Goal: Task Accomplishment & Management: Manage account settings

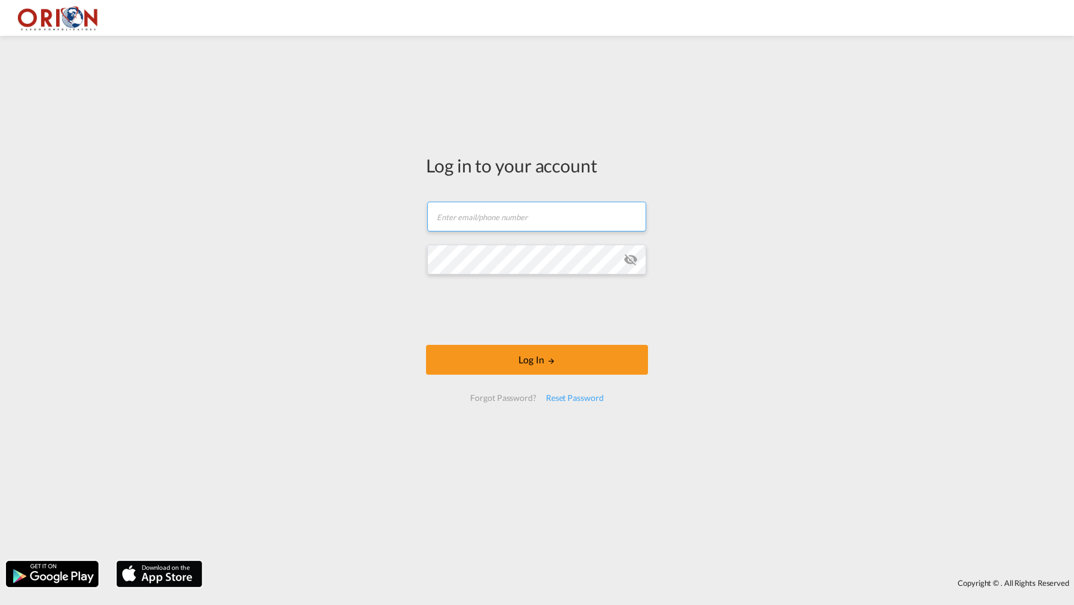
type input "[EMAIL_ADDRESS][DOMAIN_NAME]"
click at [542, 359] on button "Log In" at bounding box center [537, 360] width 222 height 30
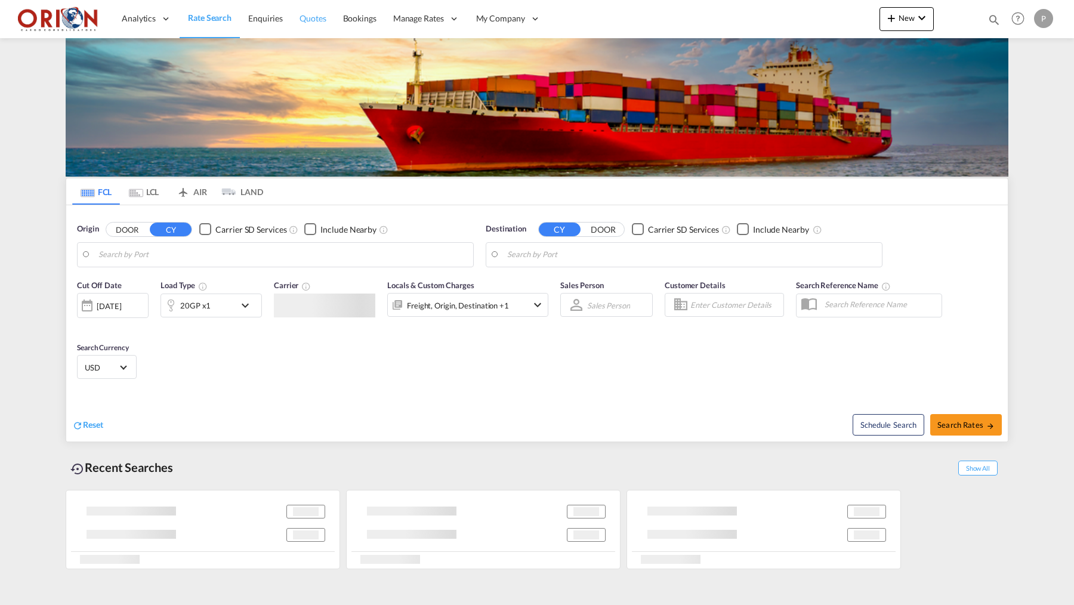
click at [317, 16] on span "Quotes" at bounding box center [312, 18] width 26 height 10
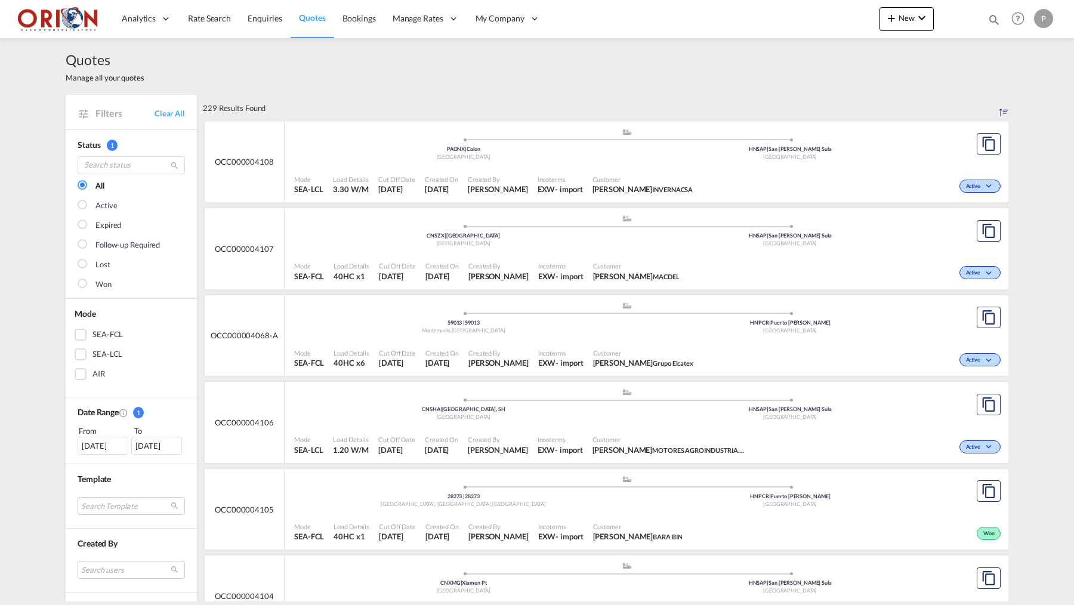
click at [317, 69] on div "Quotes Manage all your quotes" at bounding box center [537, 66] width 942 height 57
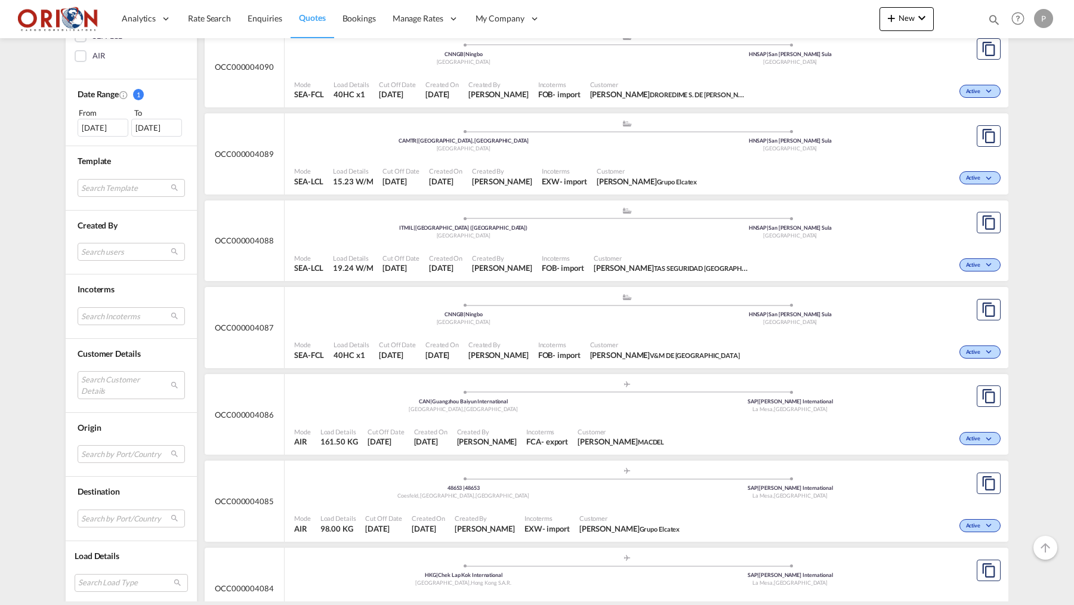
scroll to position [1968, 0]
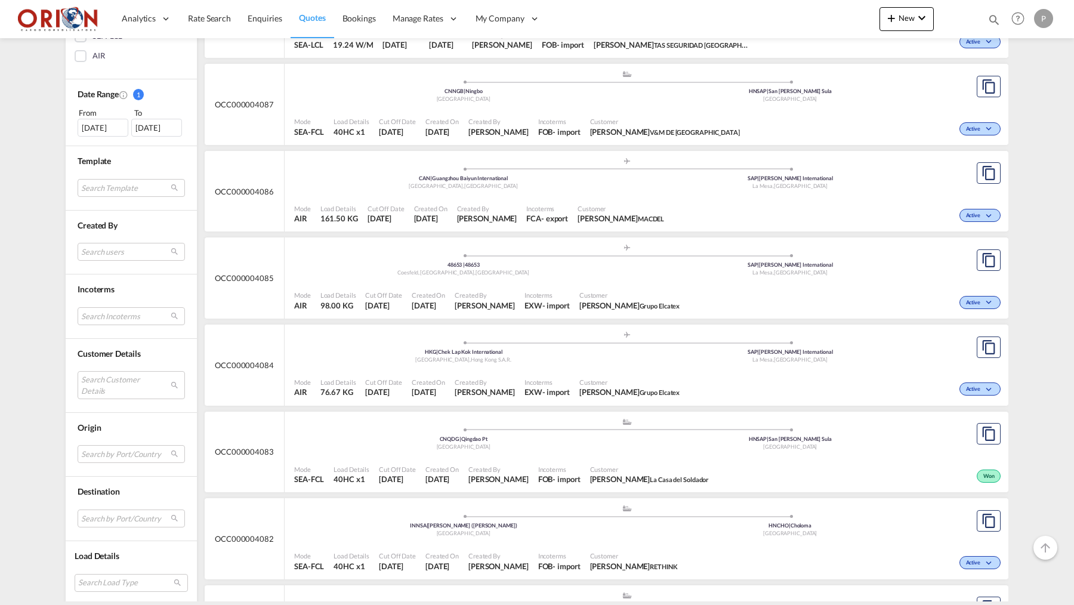
click at [315, 342] on ul ".a{fill:#aaa8ad;} .a{fill:#aaa8ad;} HKG | Chek Lap Kok International [GEOGRAPHI…" at bounding box center [626, 345] width 653 height 6
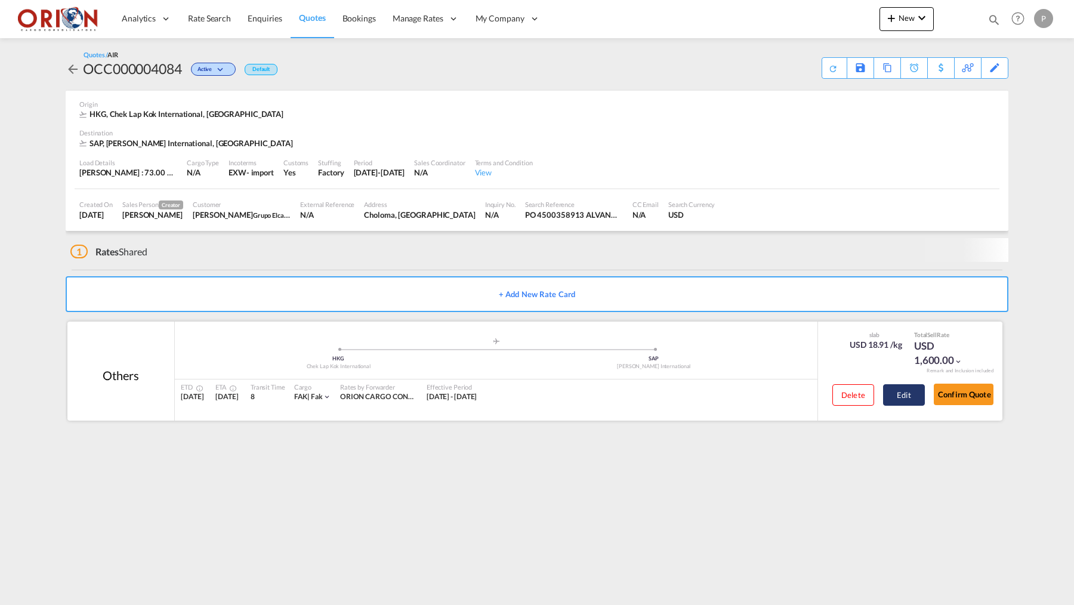
click at [891, 395] on button "Edit" at bounding box center [904, 394] width 42 height 21
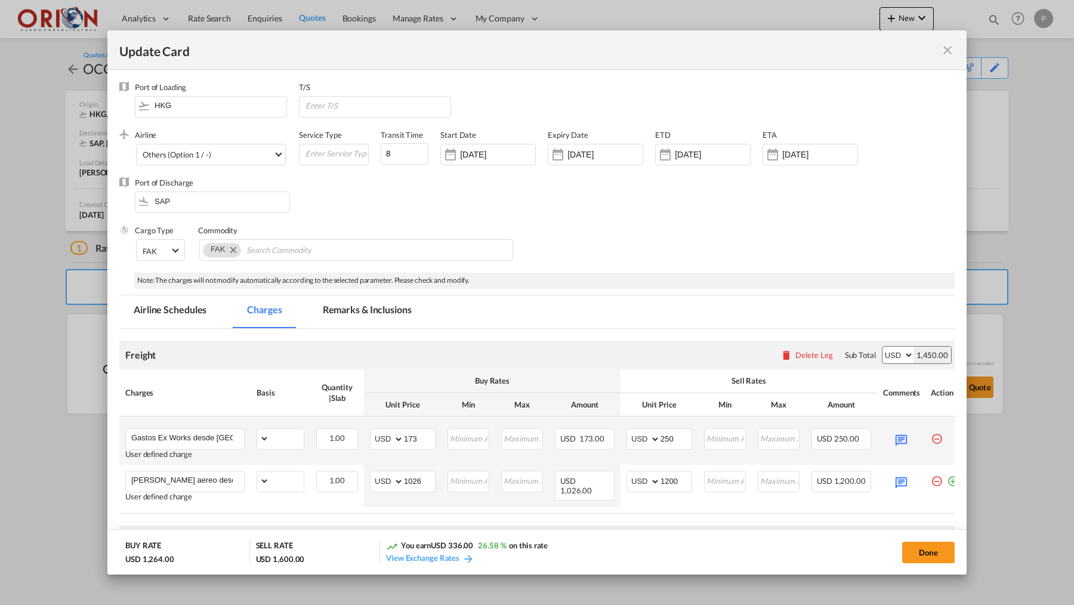
scroll to position [85, 0]
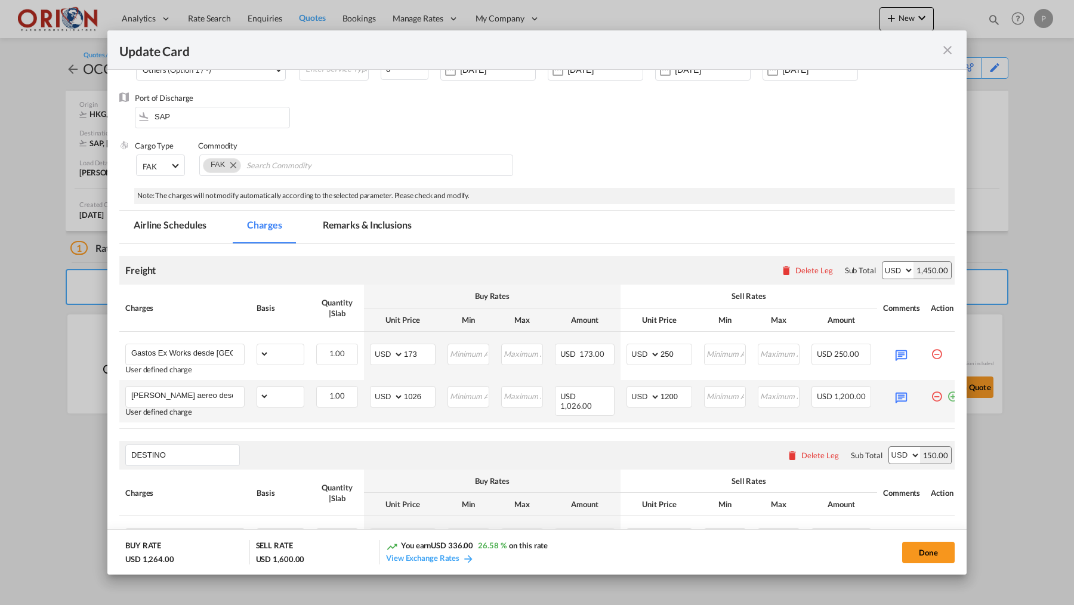
select select "flat"
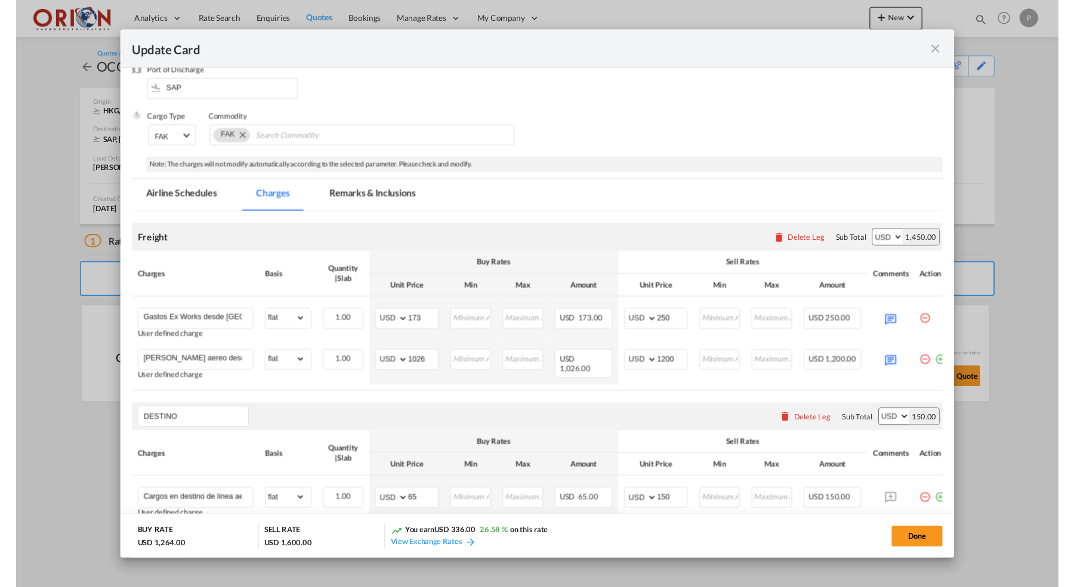
scroll to position [121, 0]
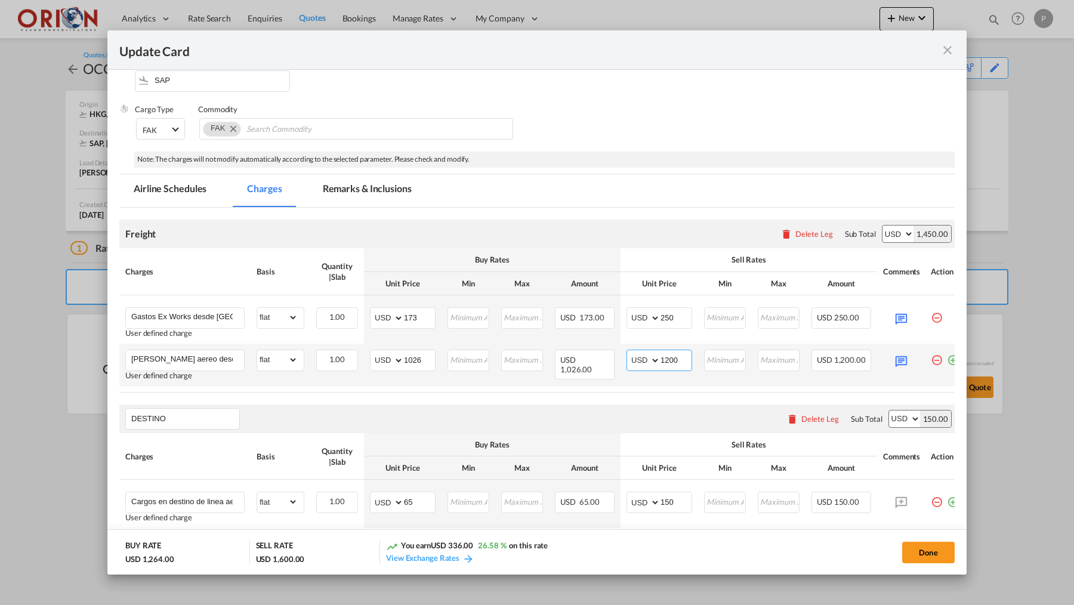
click at [677, 360] on input "1200" at bounding box center [675, 359] width 31 height 18
type input "1000"
click at [421, 355] on input "1026" at bounding box center [419, 359] width 31 height 18
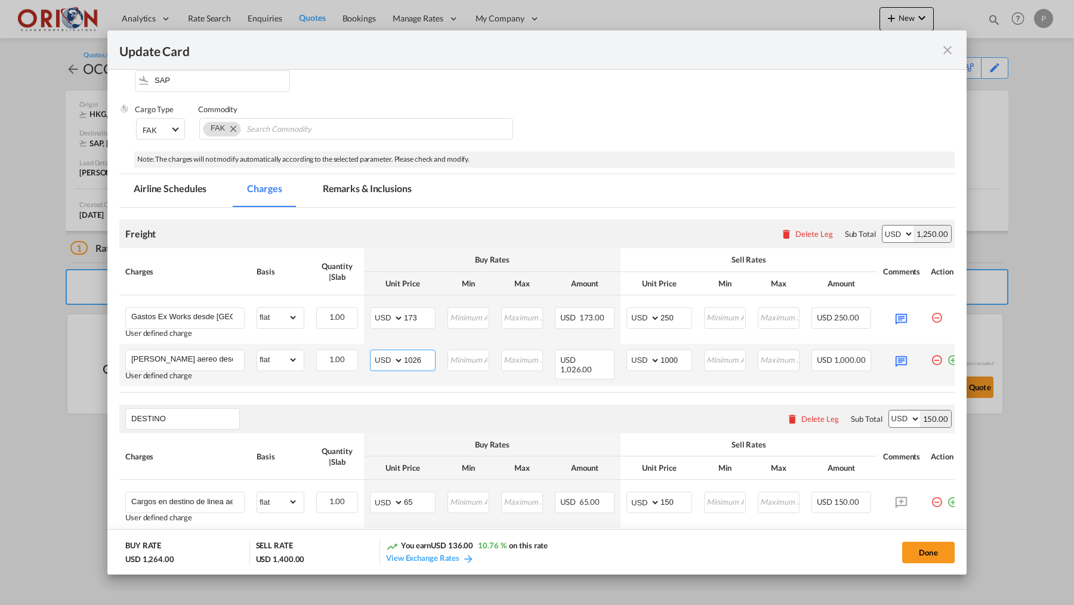
click at [421, 355] on input "1026" at bounding box center [419, 359] width 31 height 18
click at [421, 356] on input "1026" at bounding box center [419, 359] width 31 height 18
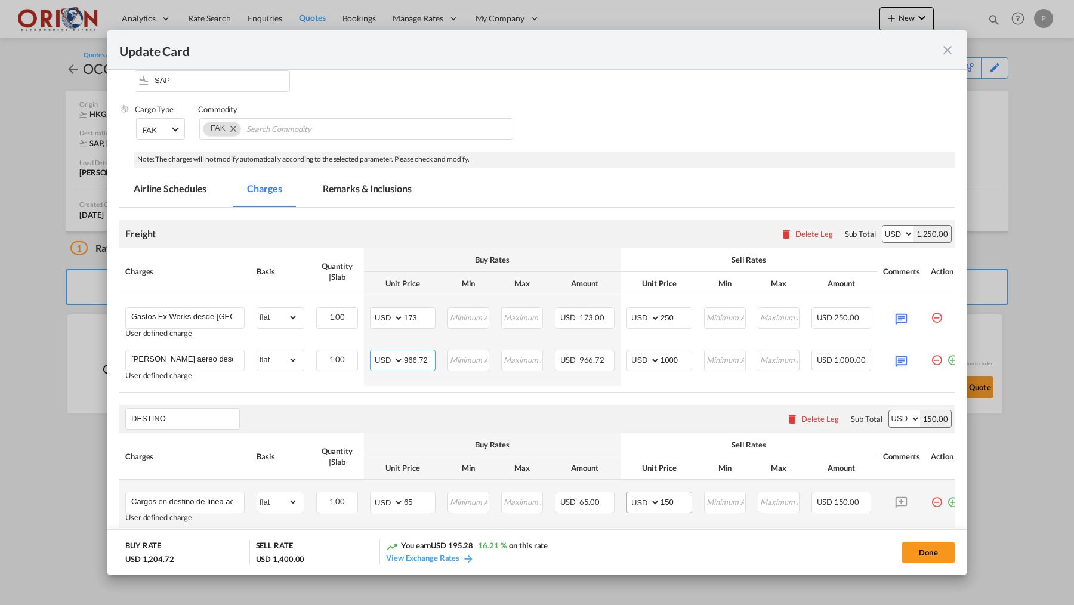
type input "966.72"
click at [685, 498] on input "150" at bounding box center [675, 501] width 31 height 18
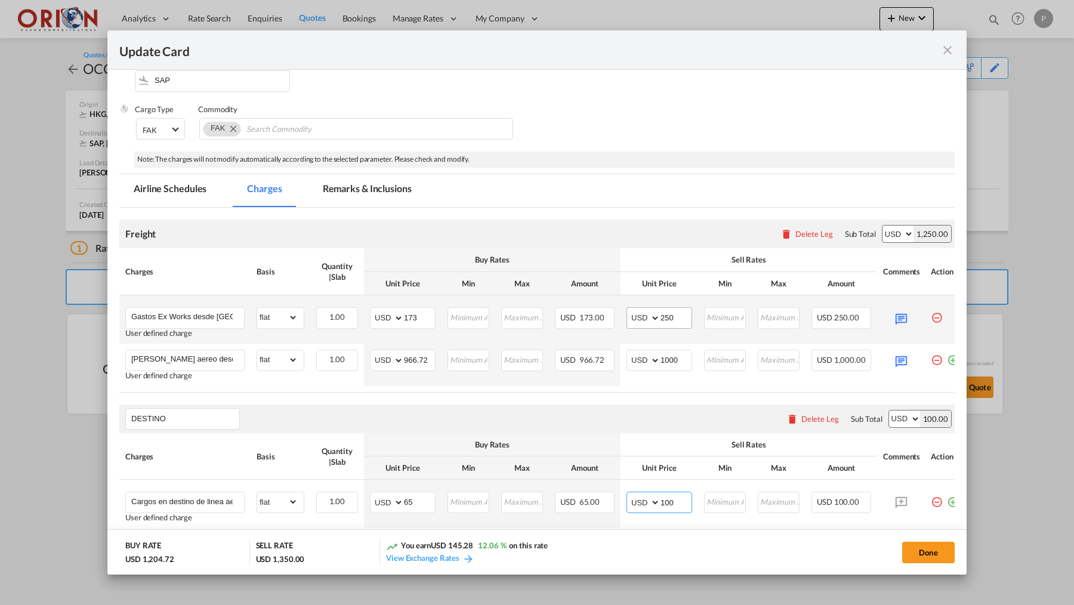
type input "100"
click at [684, 314] on input "250" at bounding box center [675, 317] width 31 height 18
type input "2"
type input "1"
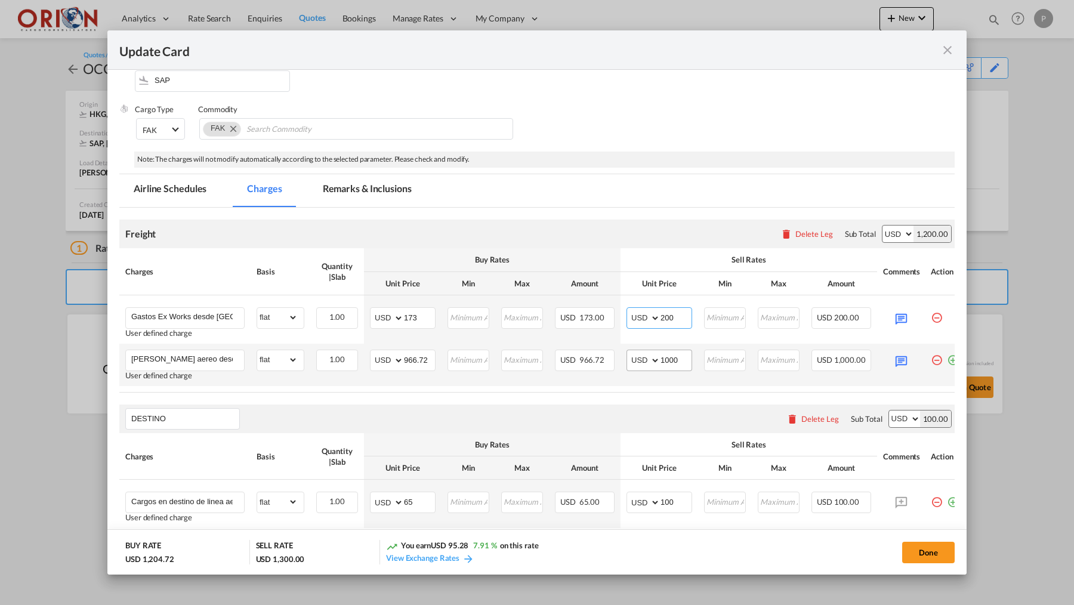
type input "200"
click at [669, 357] on input "1000" at bounding box center [675, 359] width 31 height 18
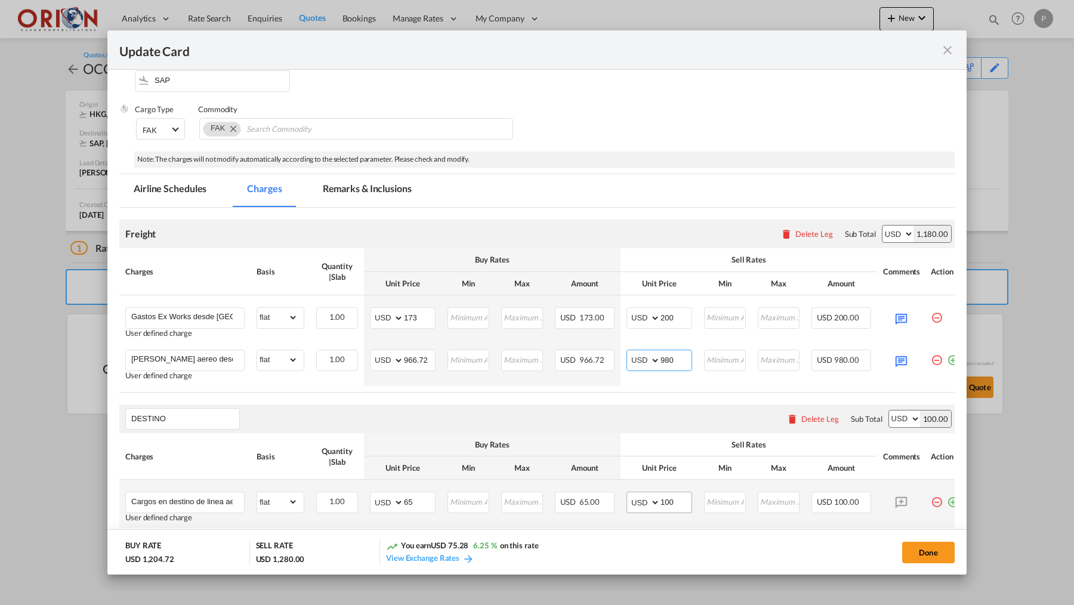
type input "980"
click at [675, 510] on input "100" at bounding box center [675, 501] width 31 height 18
type input "8"
type input "100"
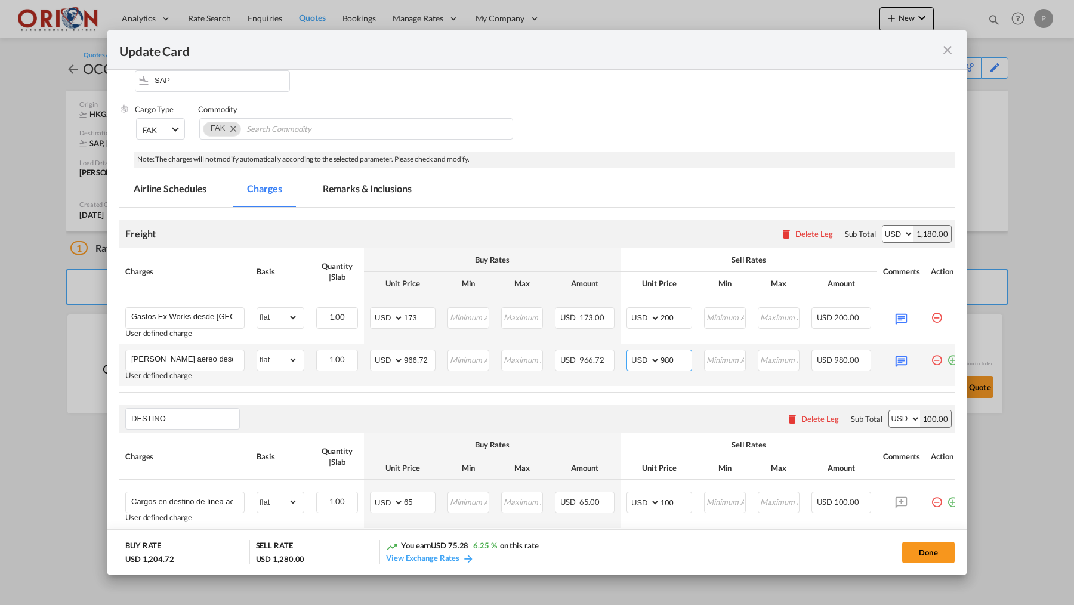
click at [678, 366] on input "980" at bounding box center [675, 359] width 31 height 18
type input "970"
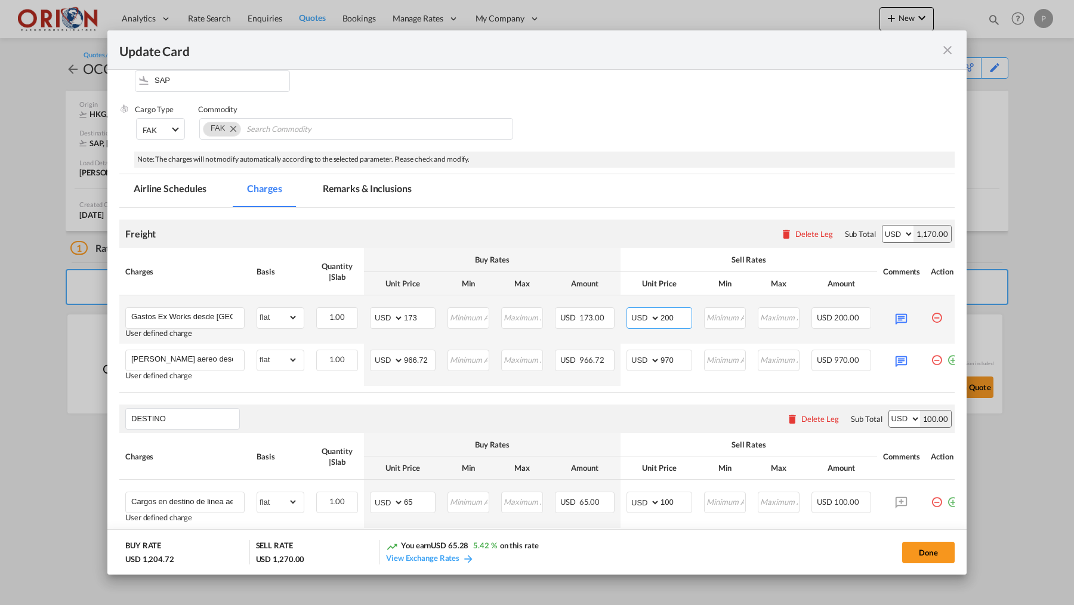
click at [675, 317] on input "200" at bounding box center [675, 317] width 31 height 18
type input "190"
click at [919, 555] on button "Done" at bounding box center [928, 552] width 52 height 21
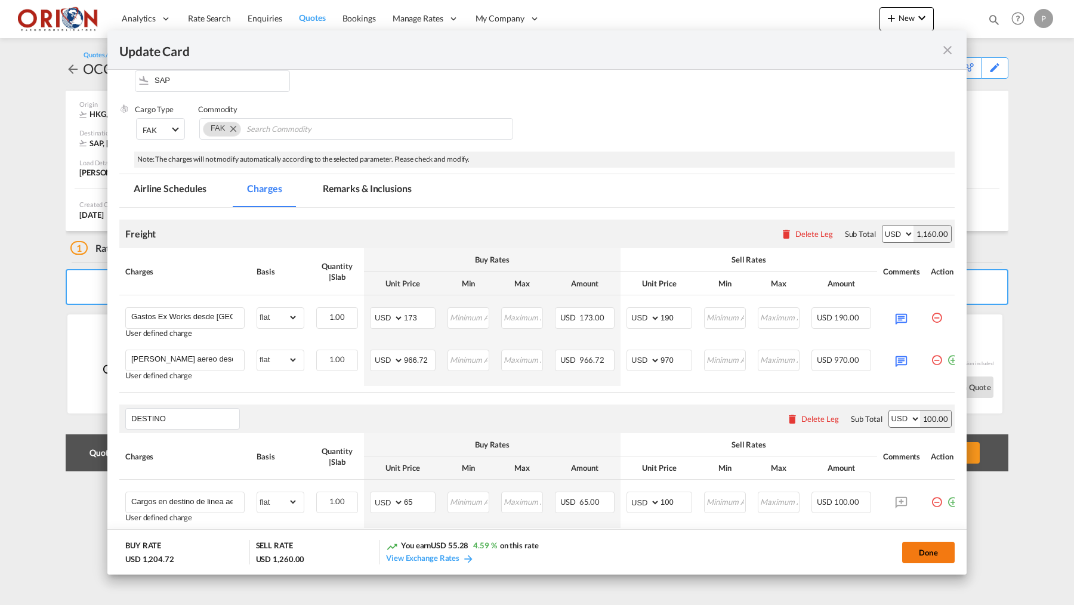
type input "[DATE]"
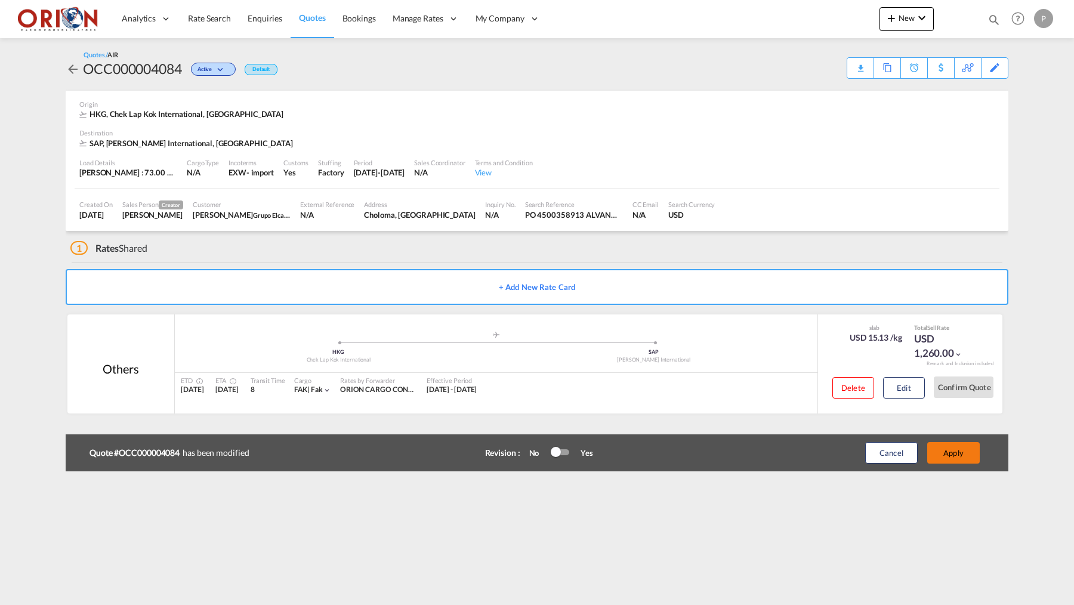
click at [938, 457] on button "Apply" at bounding box center [953, 452] width 52 height 21
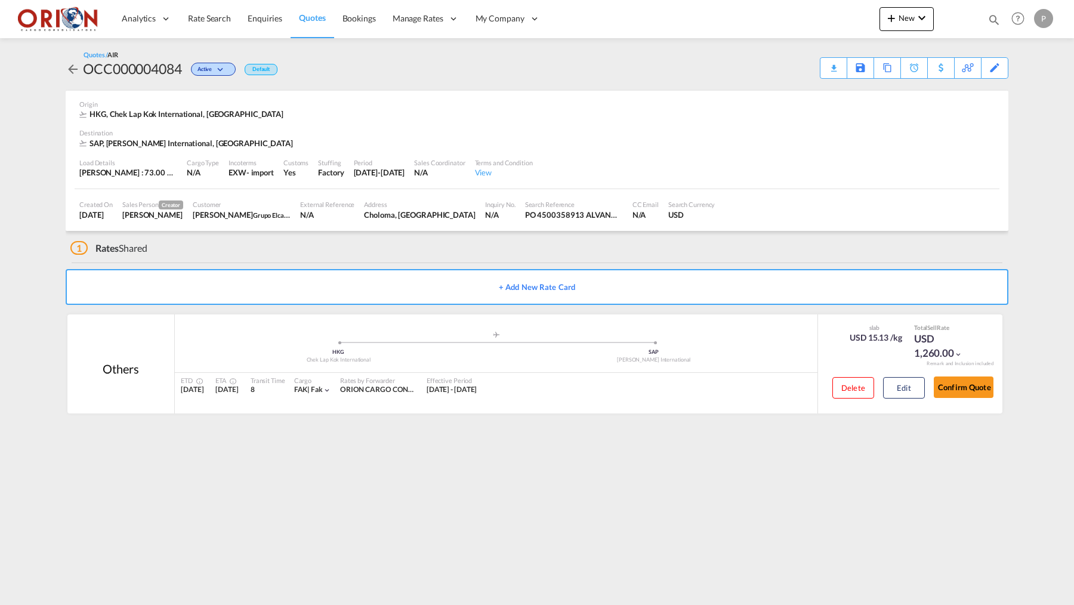
click at [0, 0] on div "Download Quote" at bounding box center [0, 0] width 0 height 0
